Goal: Use online tool/utility: Utilize a website feature to perform a specific function

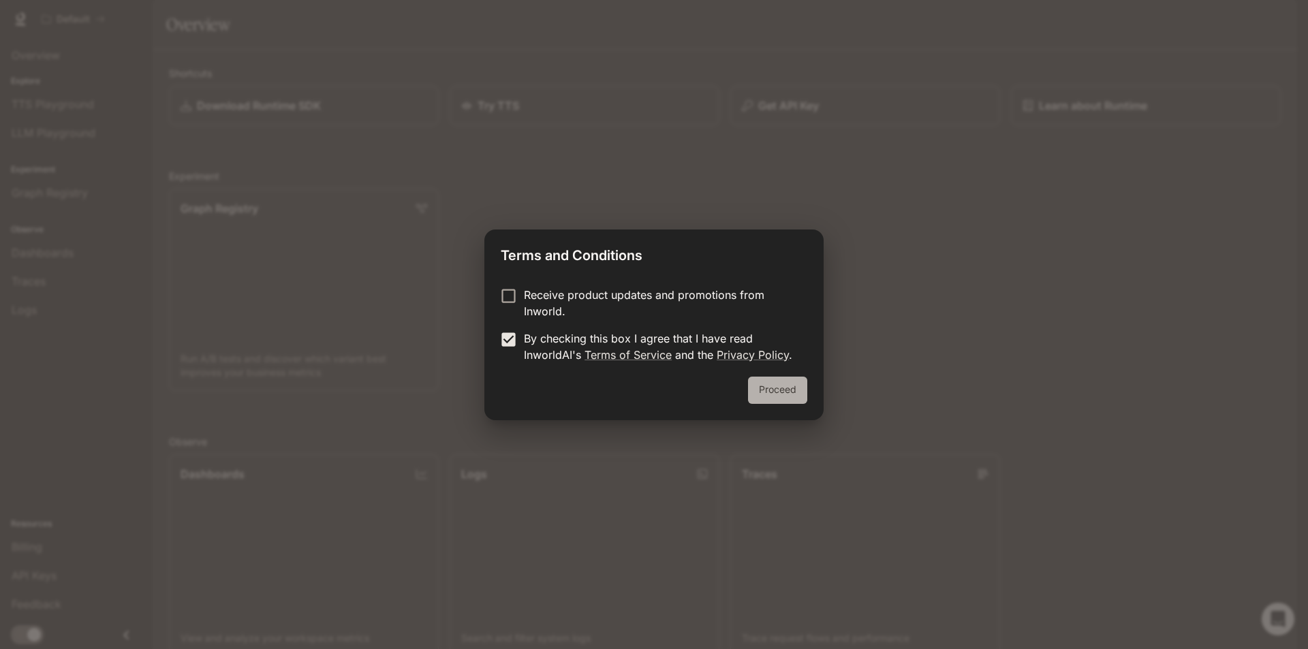
click at [793, 394] on button "Proceed" at bounding box center [777, 390] width 59 height 27
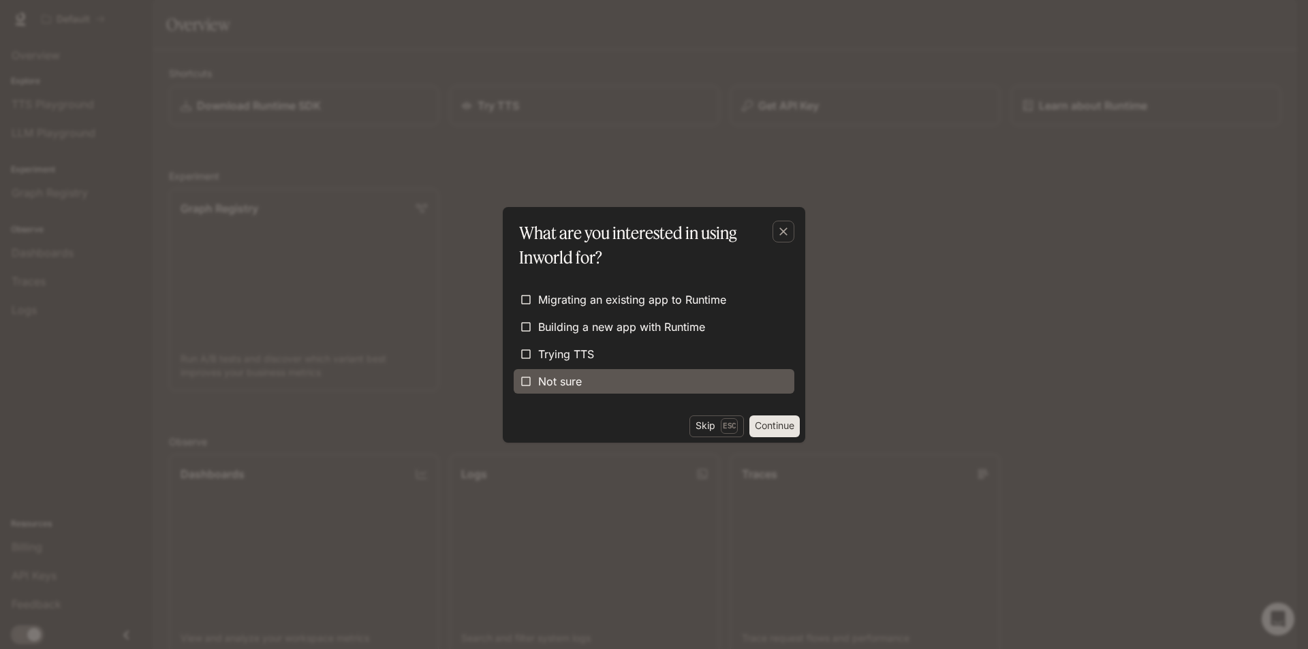
click at [606, 379] on label "Not sure" at bounding box center [654, 381] width 281 height 25
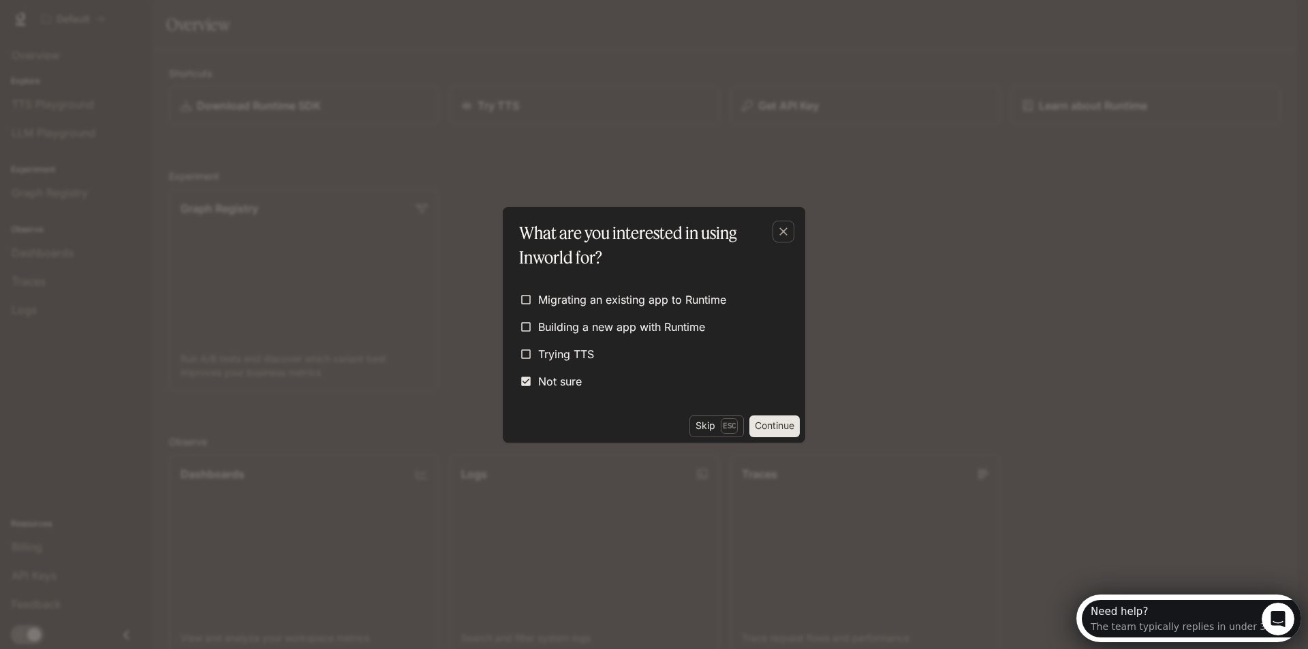
click at [773, 429] on button "Continue" at bounding box center [774, 427] width 50 height 22
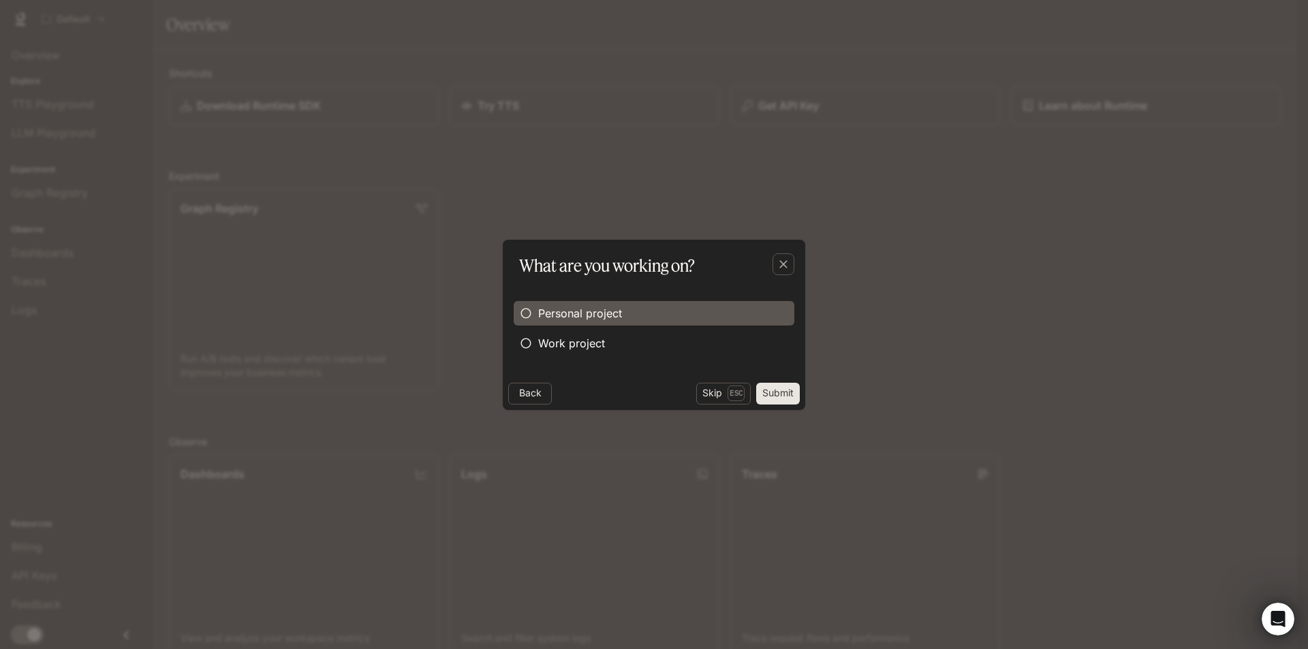
click at [600, 316] on span "Personal project" at bounding box center [580, 313] width 84 height 16
click at [777, 394] on button "Submit" at bounding box center [778, 394] width 44 height 22
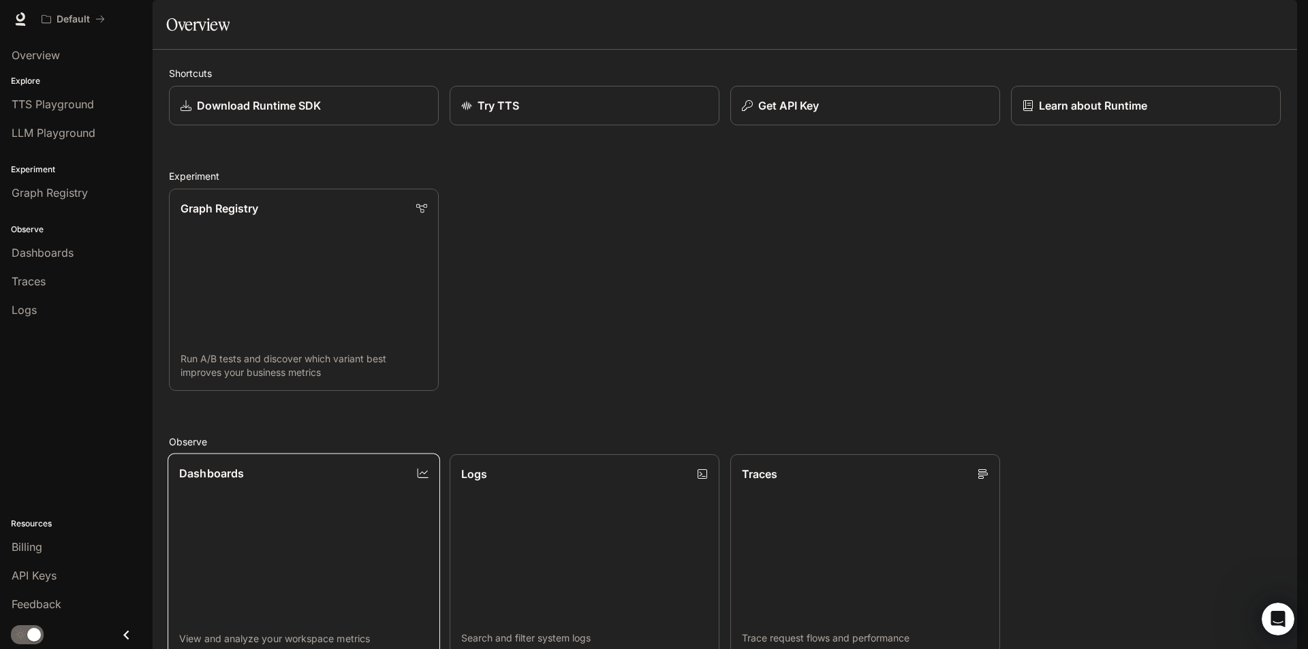
scroll to position [334, 0]
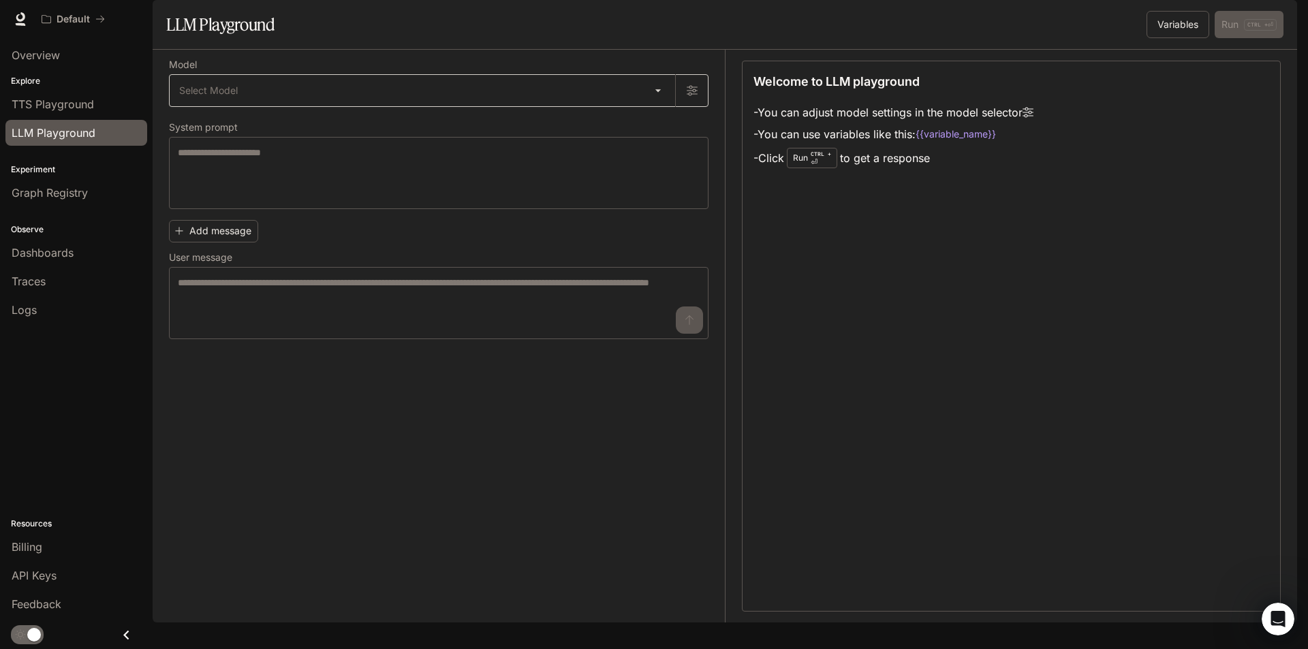
click at [430, 138] on body "Skip to main content Default Runtime Runtime Documentation Documentation Portal…" at bounding box center [654, 392] width 1308 height 784
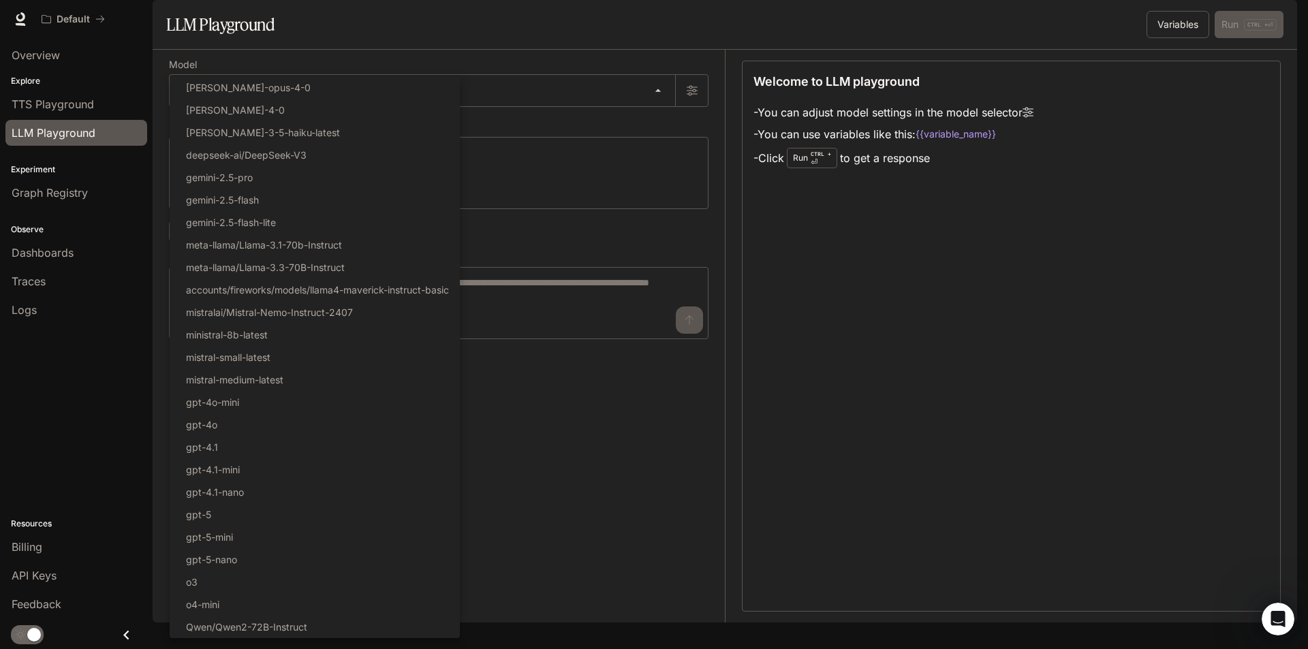
click at [591, 279] on div at bounding box center [654, 324] width 1308 height 649
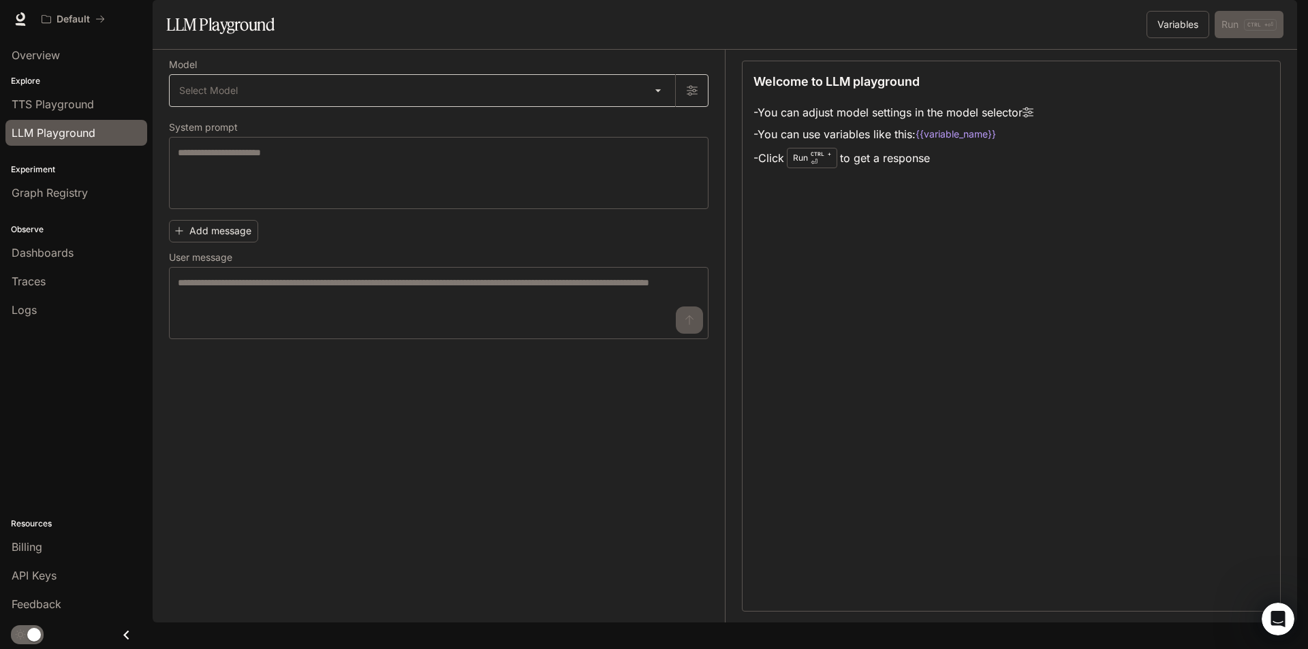
click at [454, 129] on body "Skip to main content Default Runtime Runtime Documentation Documentation Portal…" at bounding box center [654, 392] width 1308 height 784
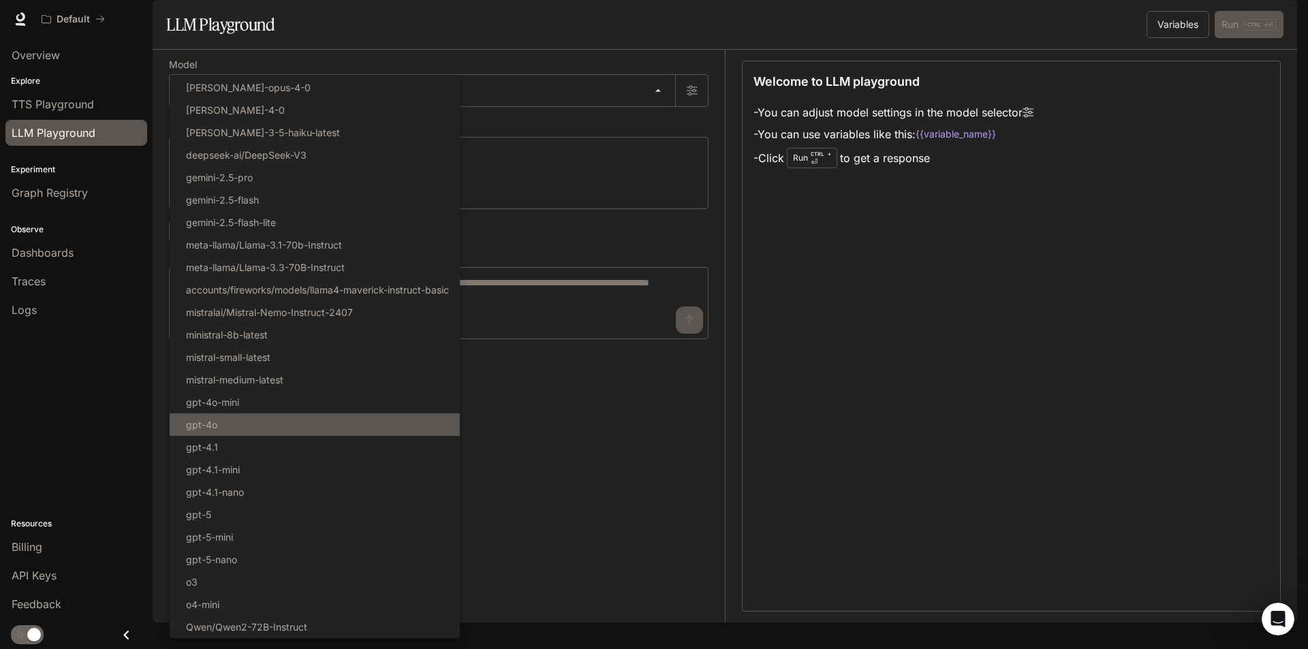
click at [358, 419] on li "gpt-4o" at bounding box center [315, 424] width 290 height 22
type input "******"
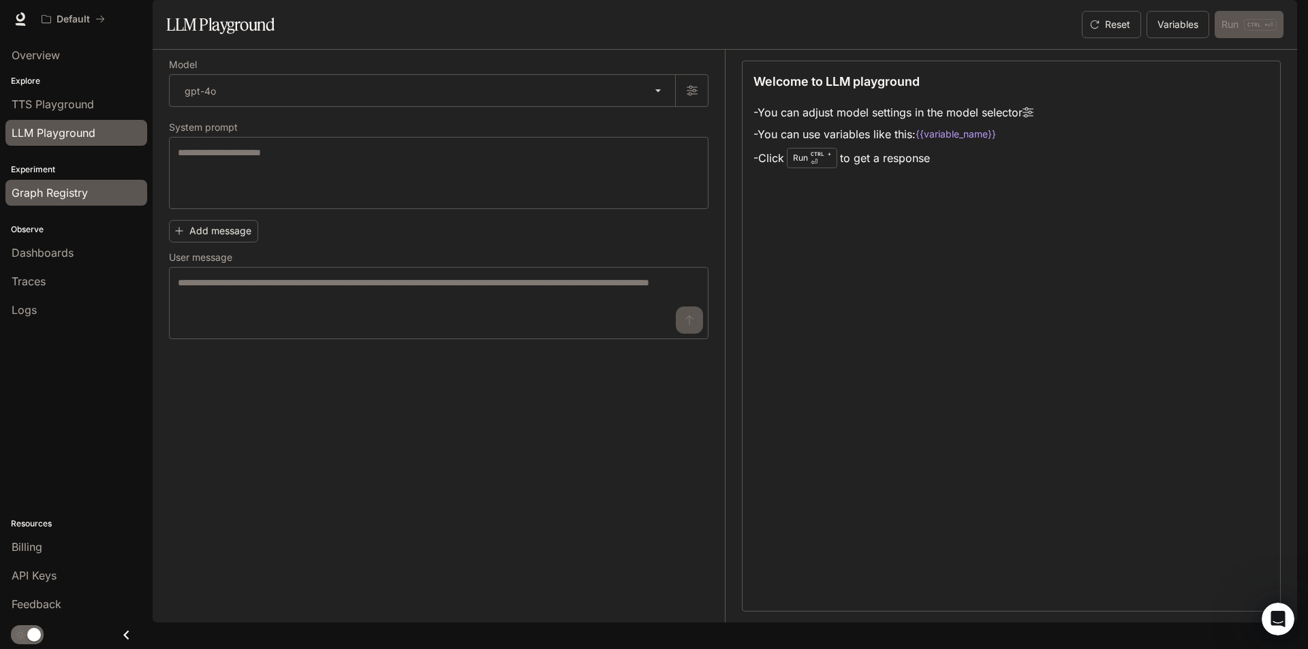
click at [100, 195] on div "Graph Registry" at bounding box center [76, 193] width 129 height 16
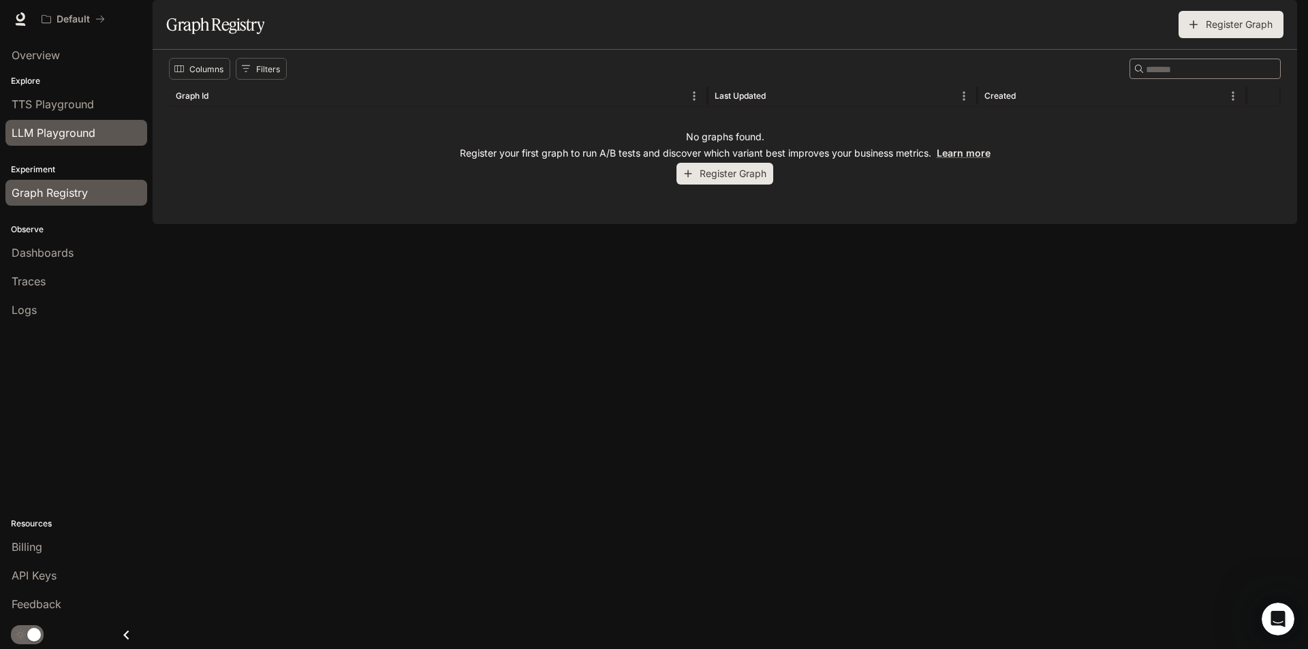
click at [104, 138] on div "LLM Playground" at bounding box center [76, 133] width 129 height 16
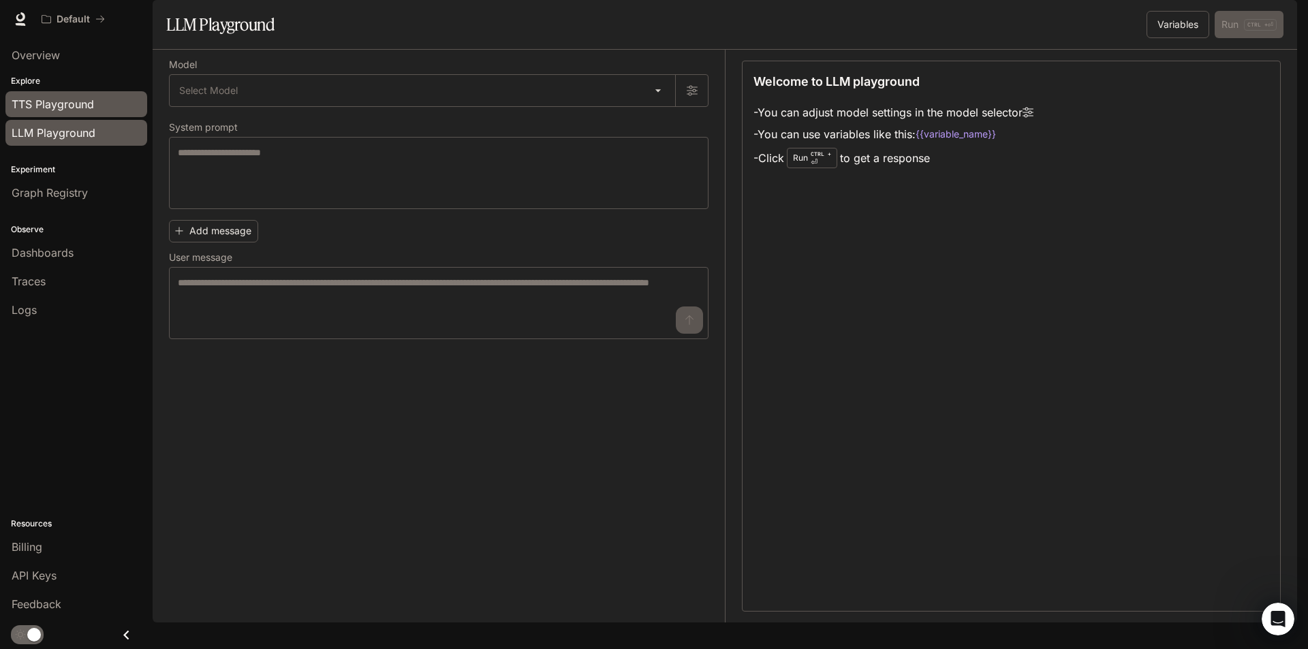
click at [111, 110] on div "TTS Playground" at bounding box center [76, 104] width 129 height 16
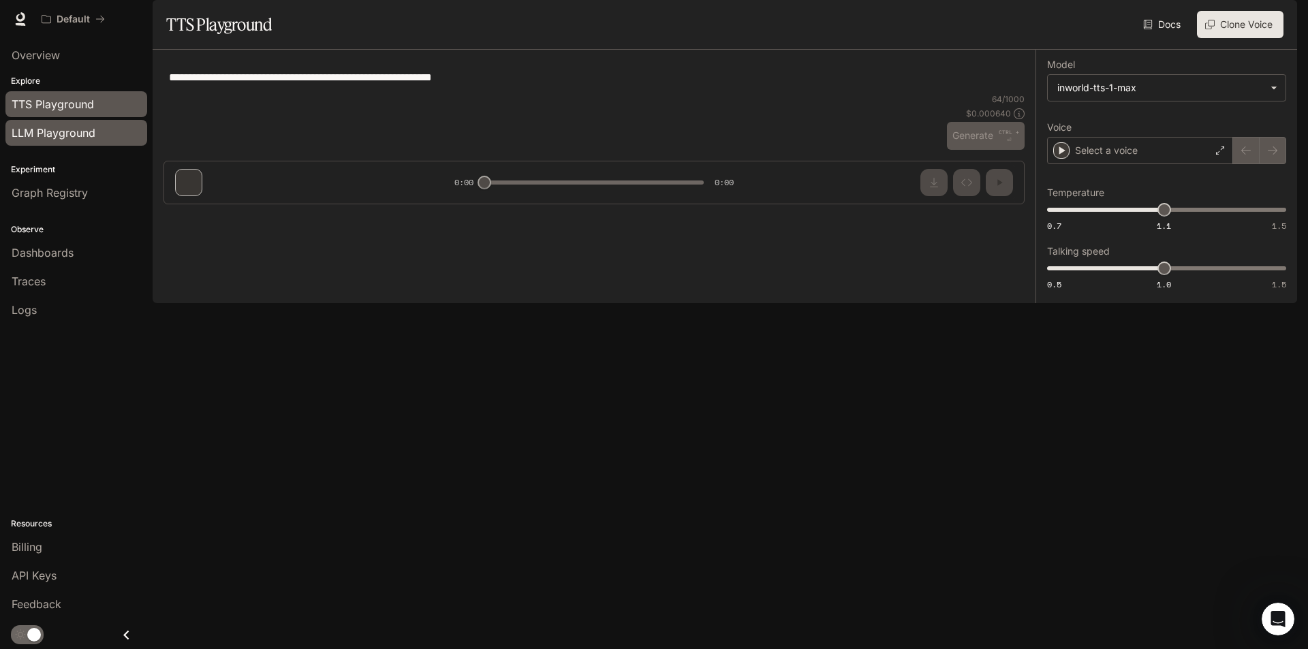
click at [110, 136] on div "LLM Playground" at bounding box center [76, 133] width 129 height 16
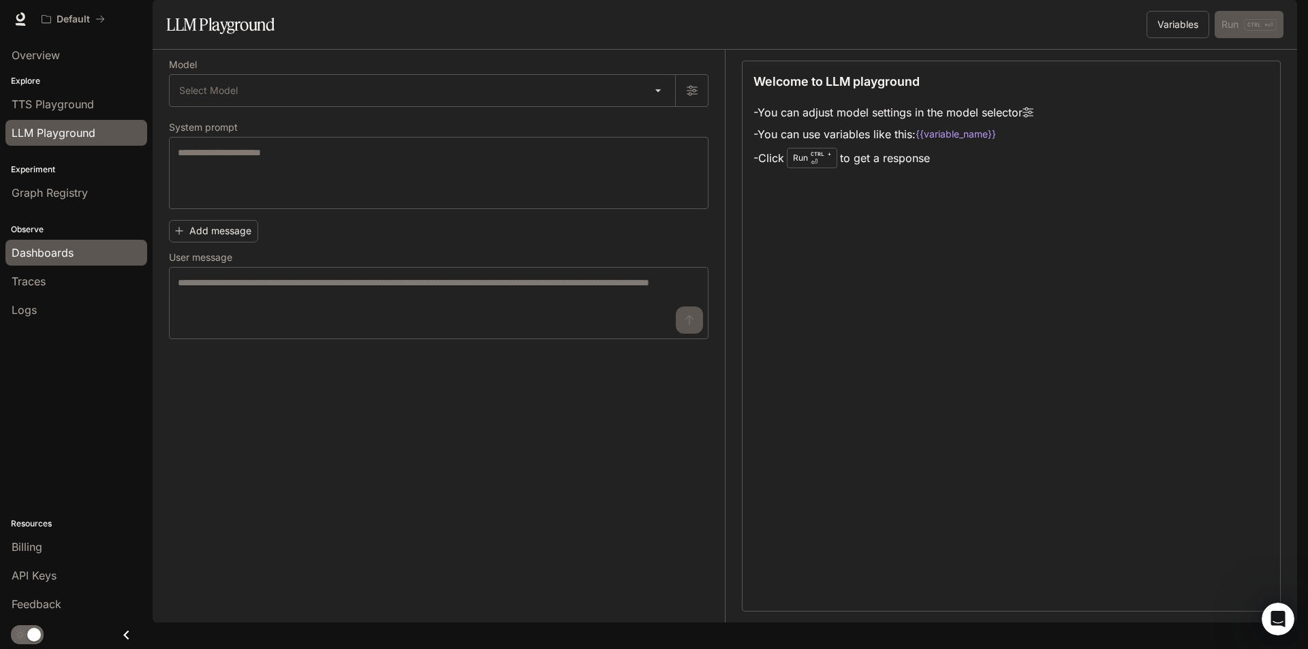
click at [94, 254] on div "Dashboards" at bounding box center [76, 253] width 129 height 16
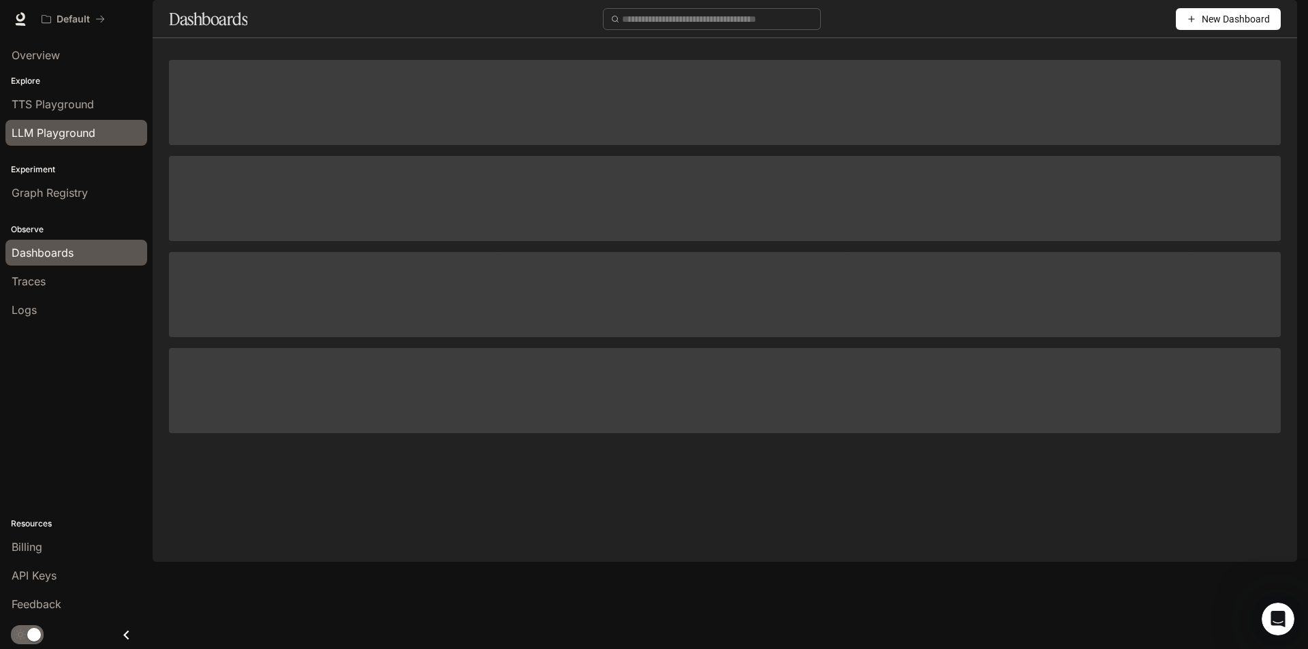
click at [110, 136] on div "LLM Playground" at bounding box center [76, 133] width 129 height 16
